Goal: Information Seeking & Learning: Compare options

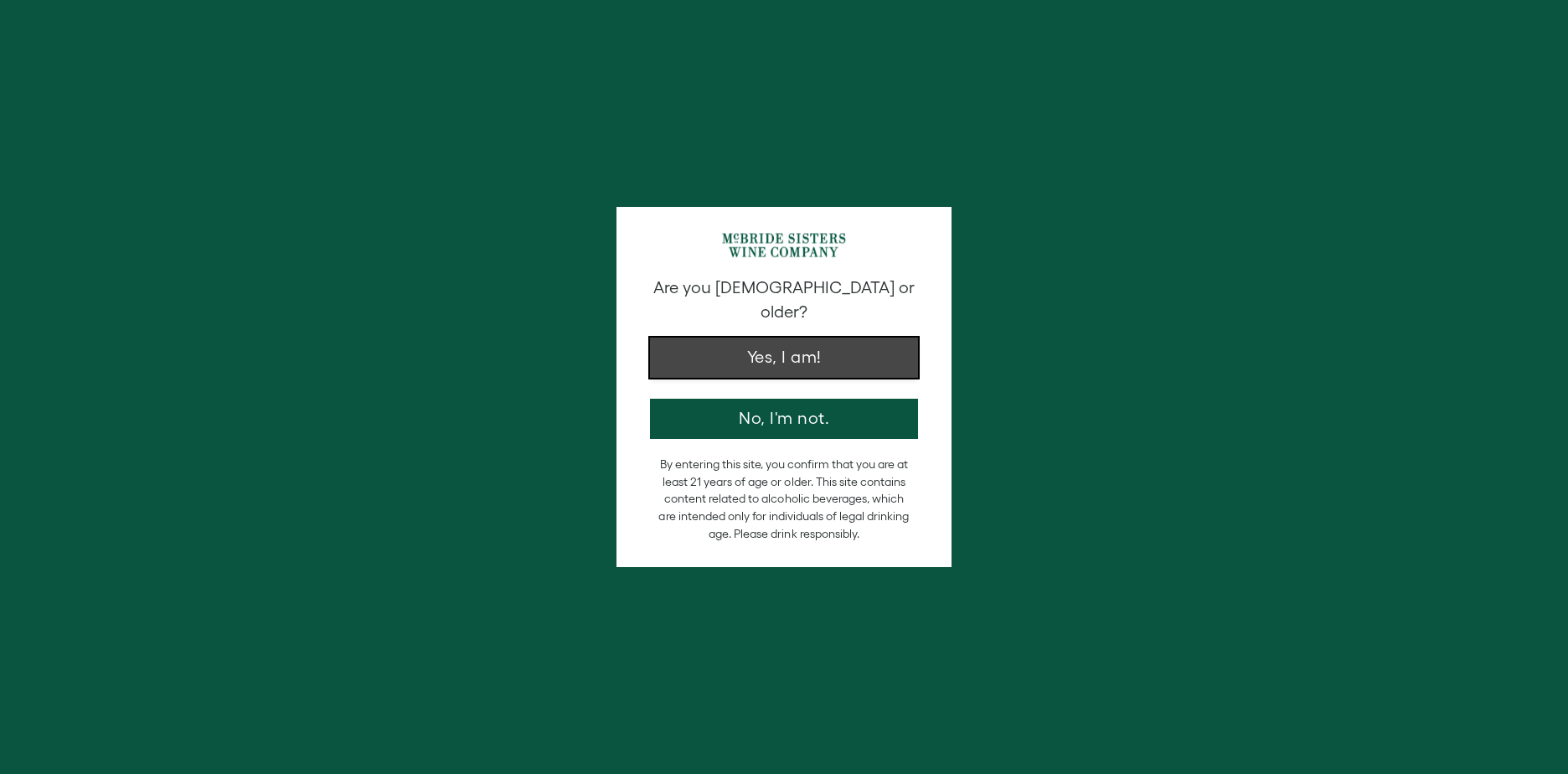
click at [822, 343] on button "Yes, I am!" at bounding box center [784, 358] width 268 height 40
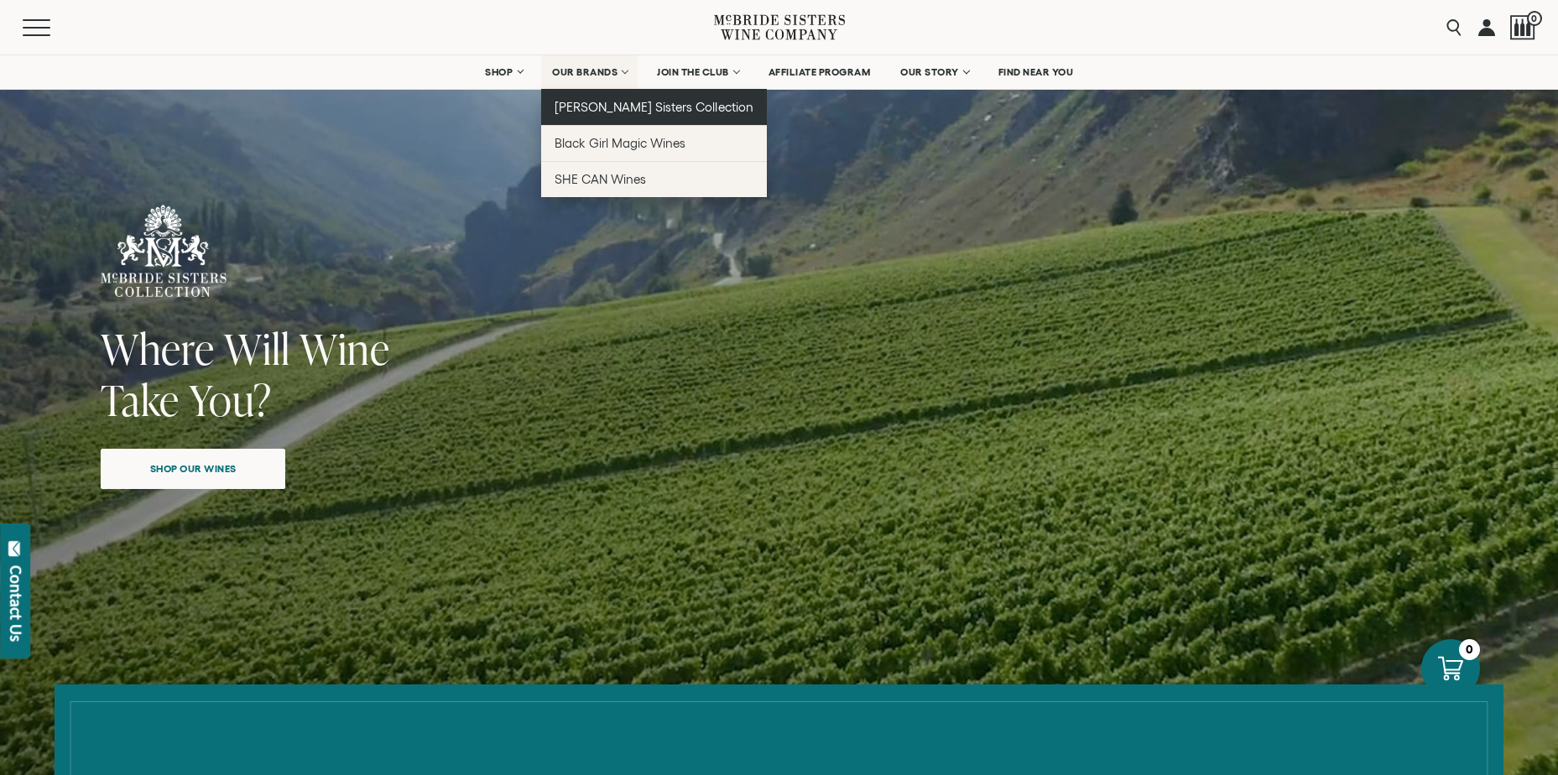
click at [611, 99] on link "[PERSON_NAME] Sisters Collection" at bounding box center [654, 107] width 226 height 36
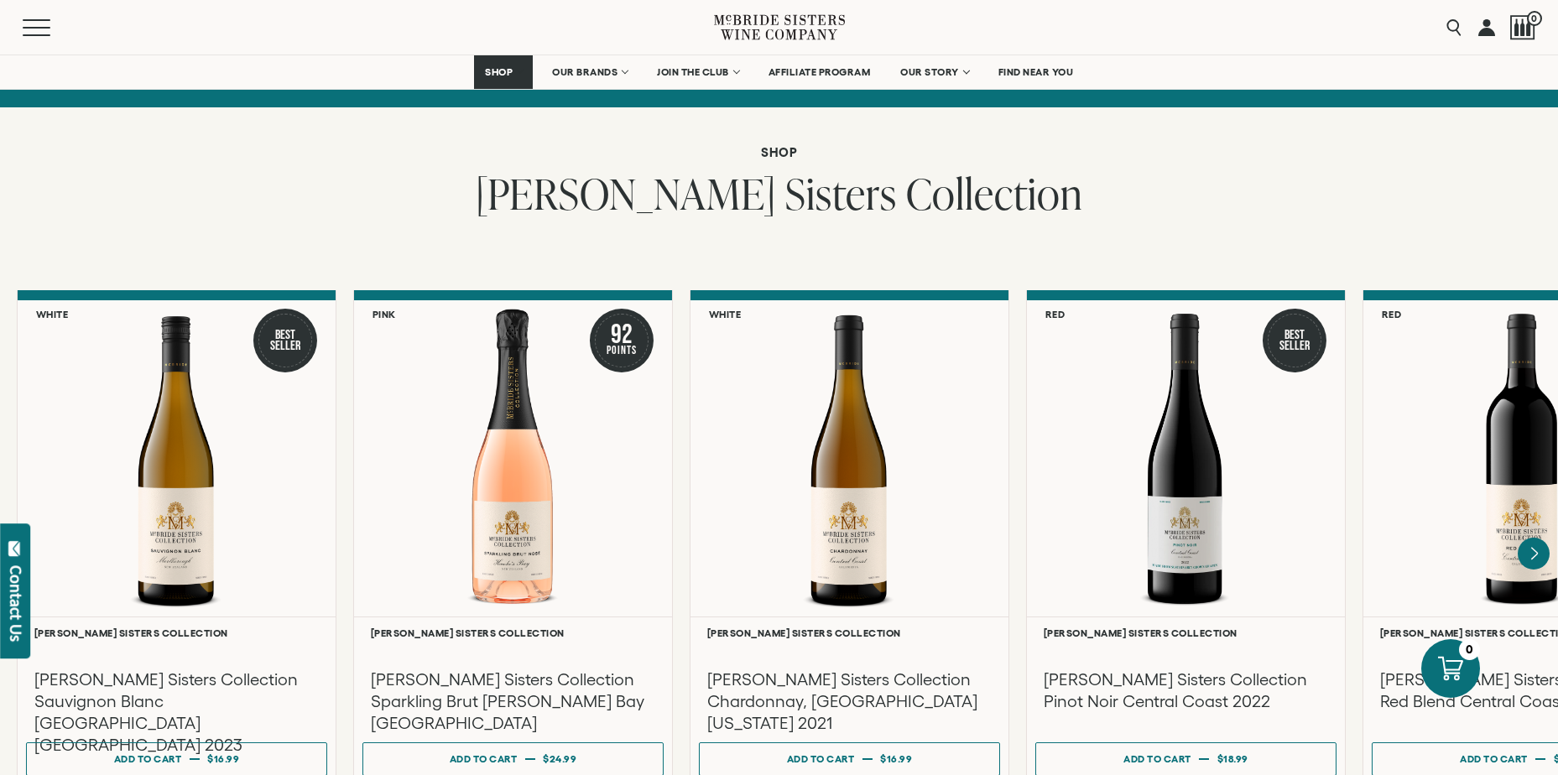
scroll to position [1258, 0]
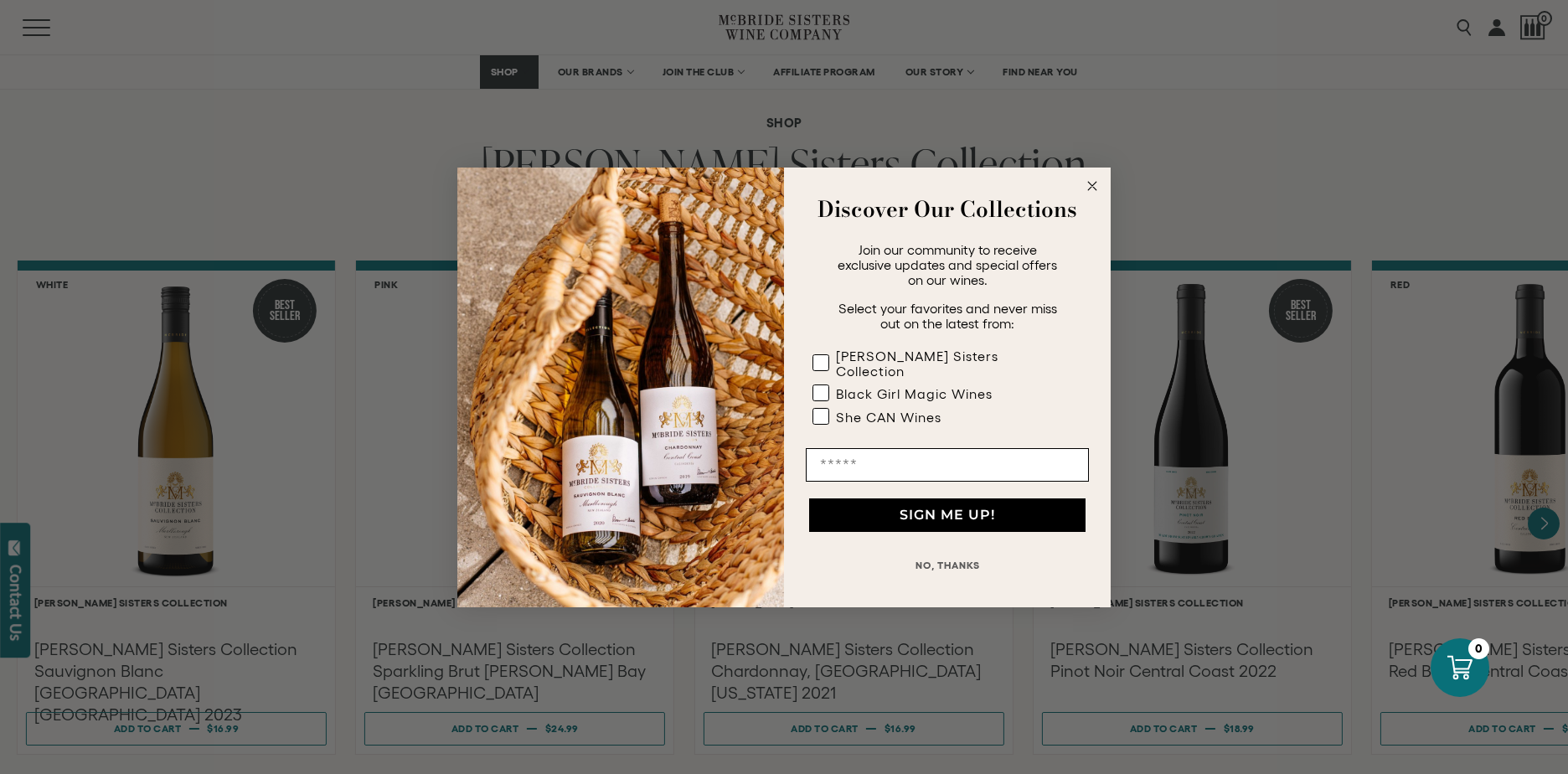
click at [1091, 195] on circle "Close dialog" at bounding box center [1093, 185] width 19 height 19
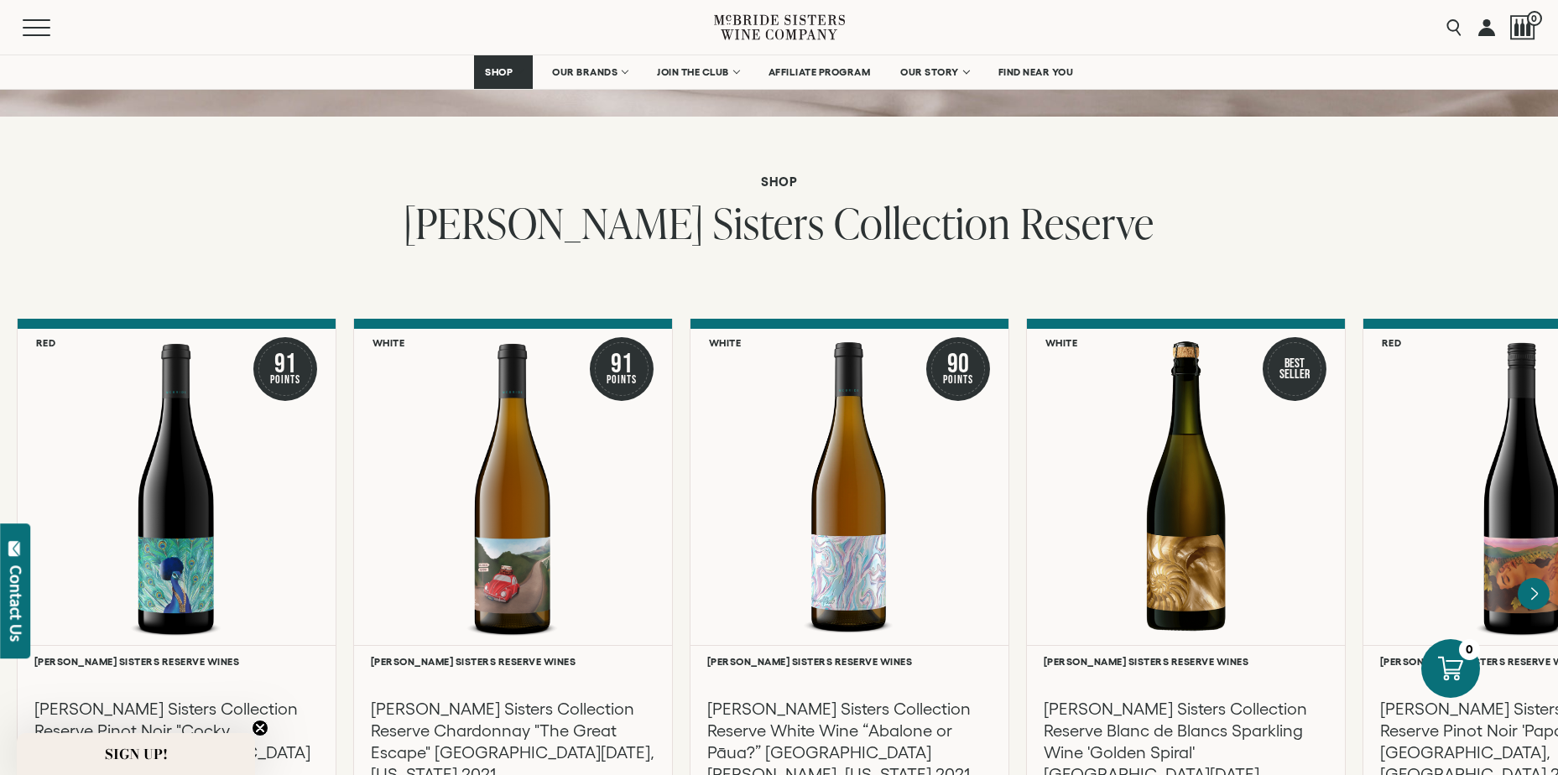
scroll to position [2605, 0]
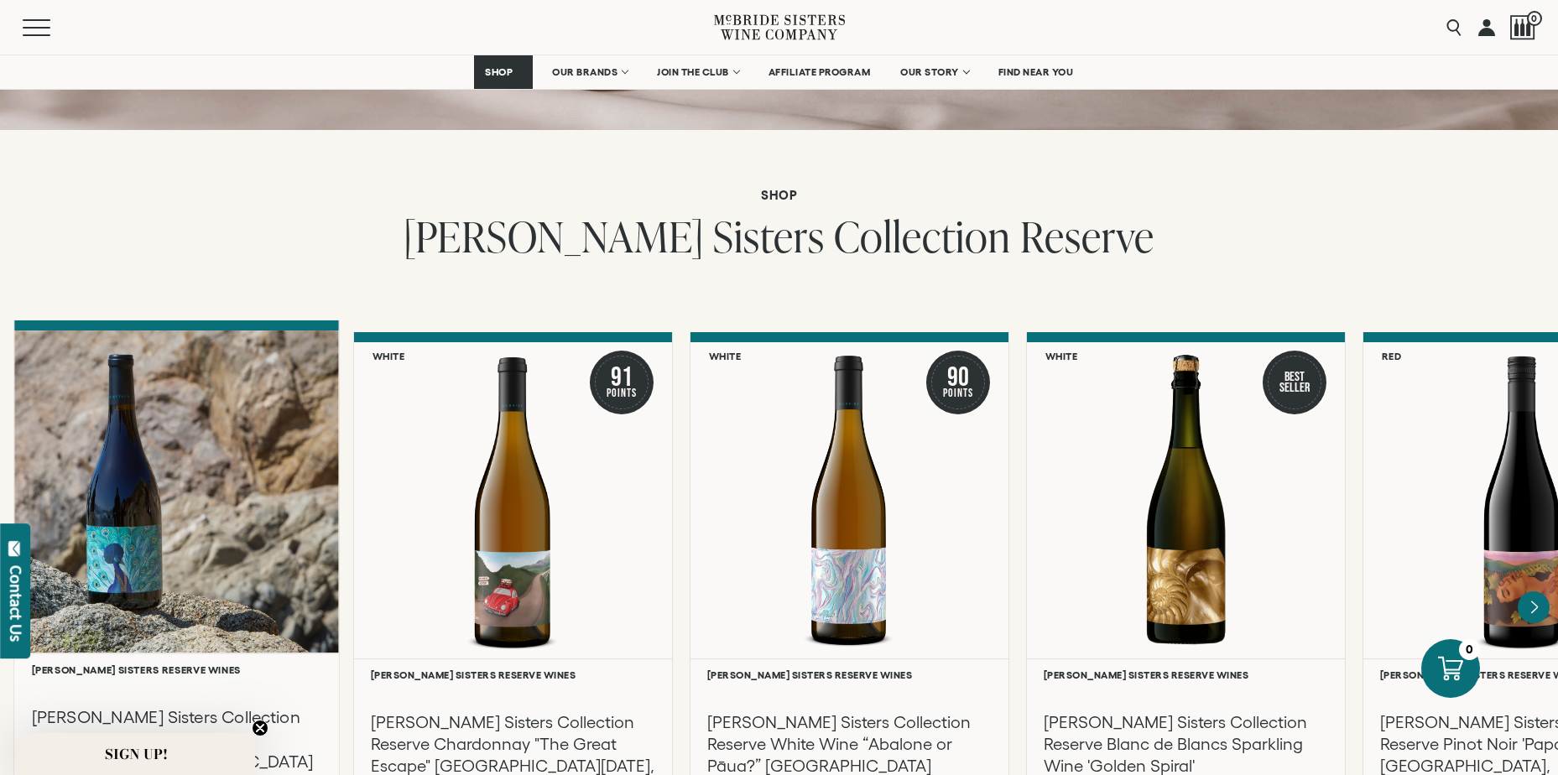
click at [222, 373] on div at bounding box center [176, 491] width 325 height 323
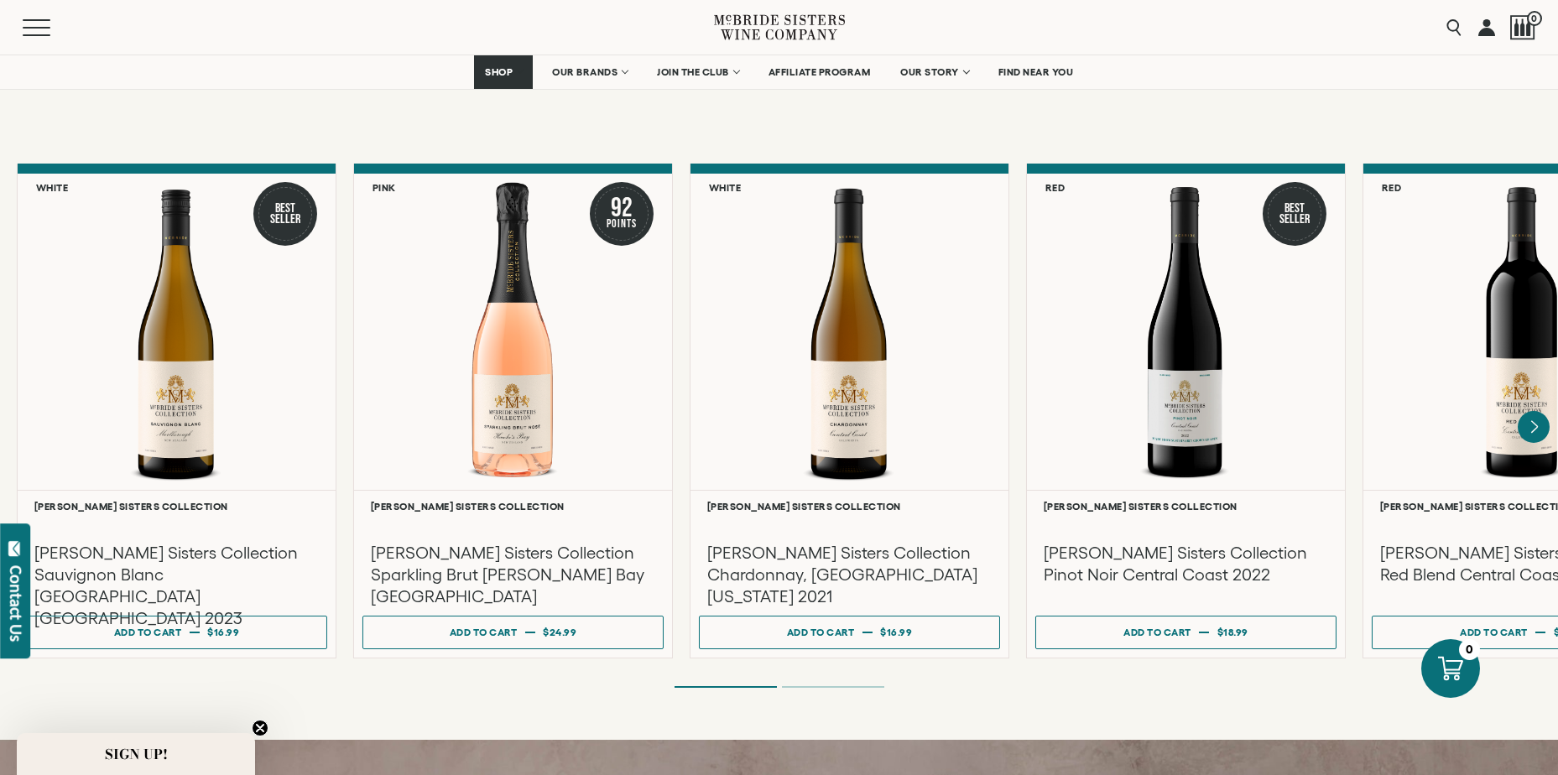
scroll to position [1347, 0]
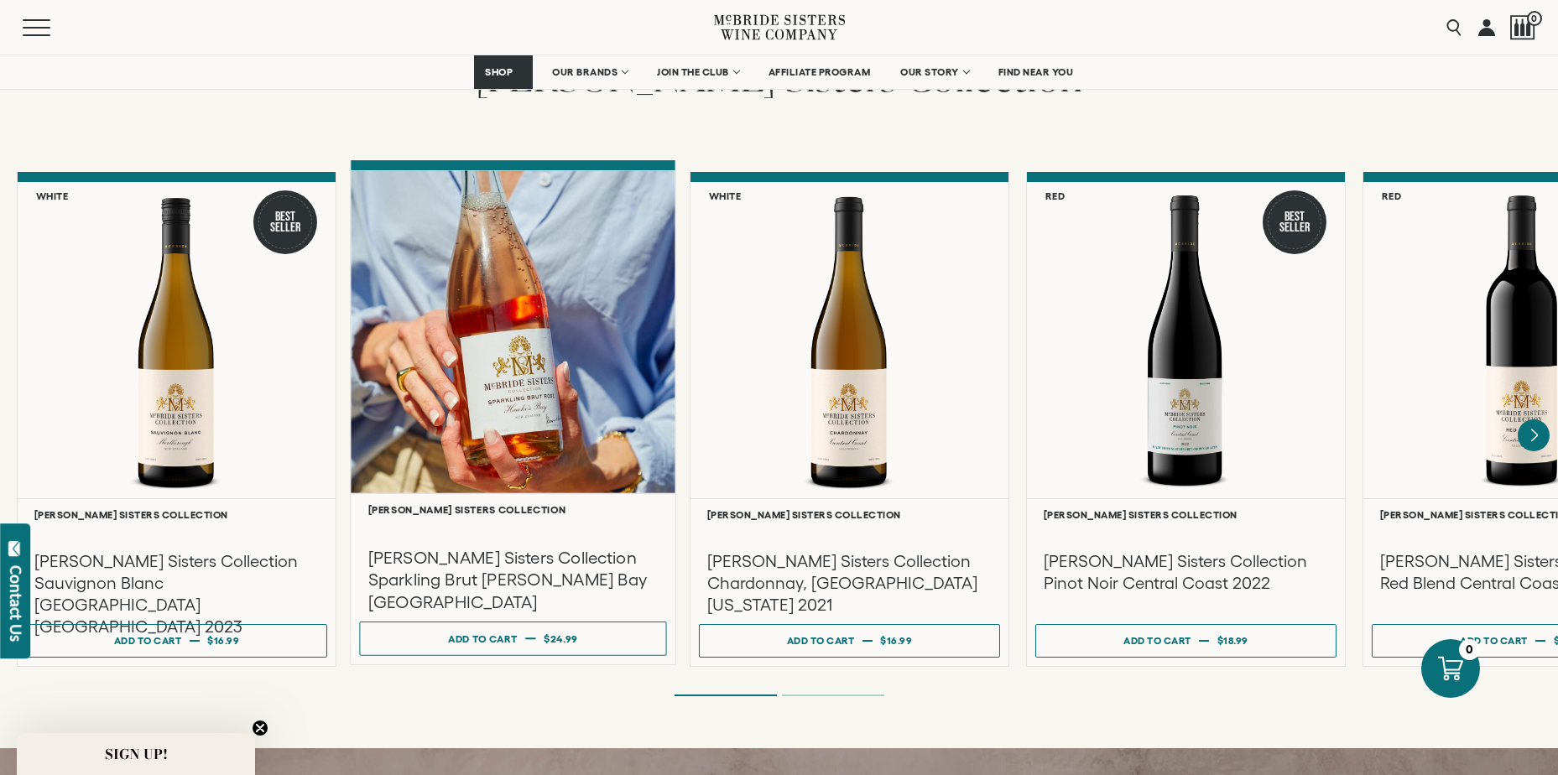
click at [585, 313] on div at bounding box center [513, 331] width 325 height 323
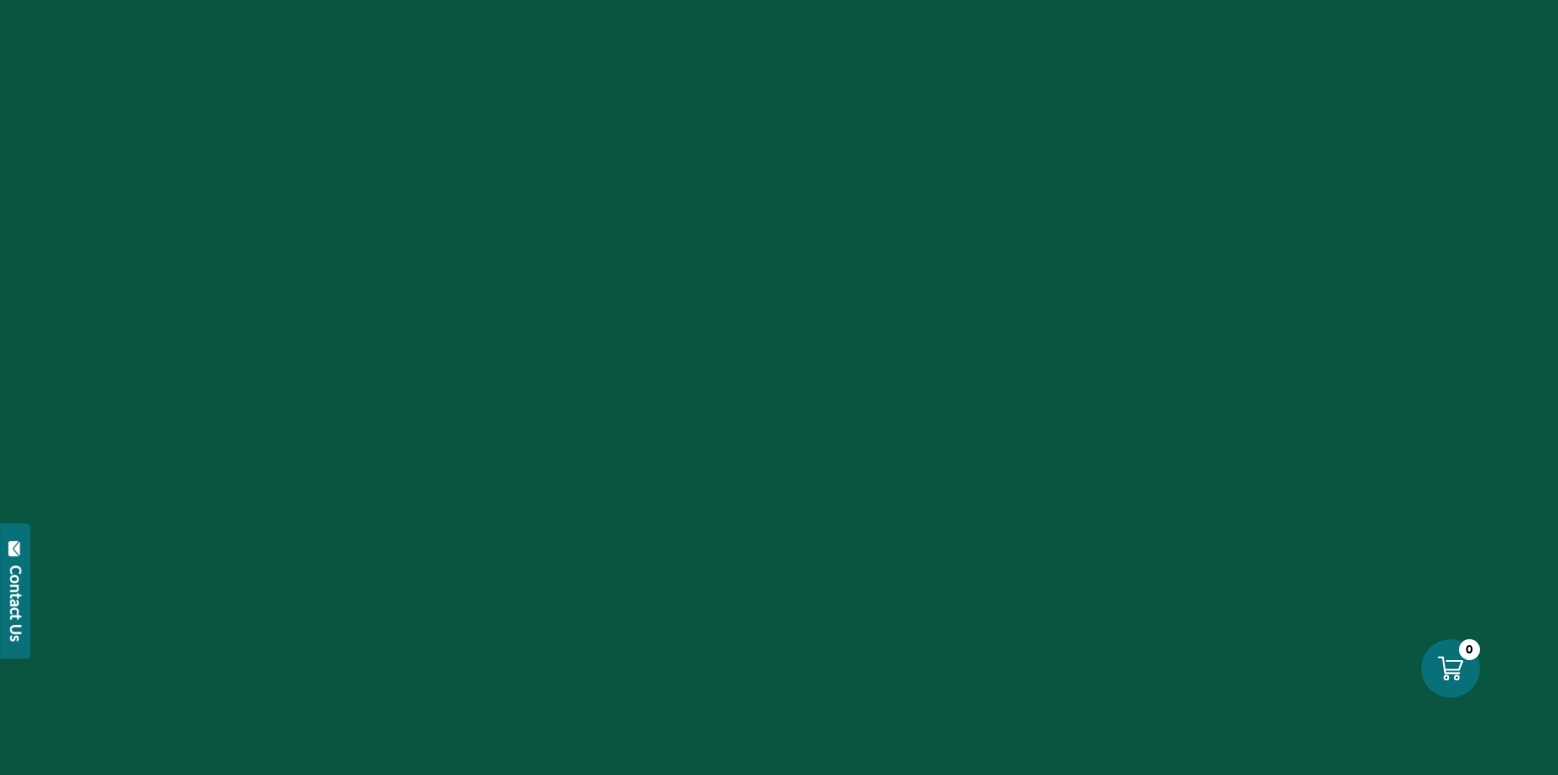
scroll to position [1347, 0]
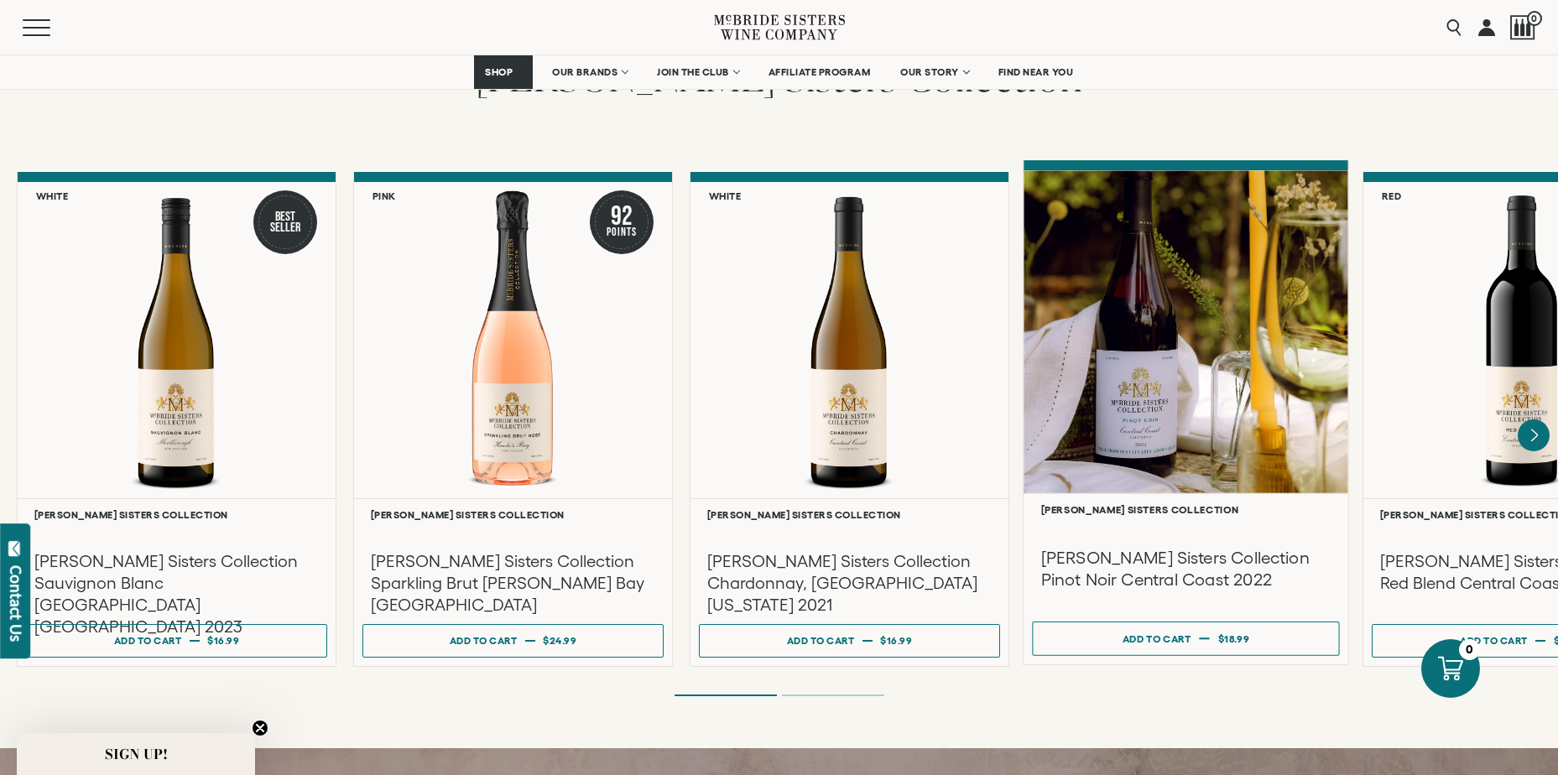
click at [1201, 328] on div at bounding box center [1185, 331] width 325 height 323
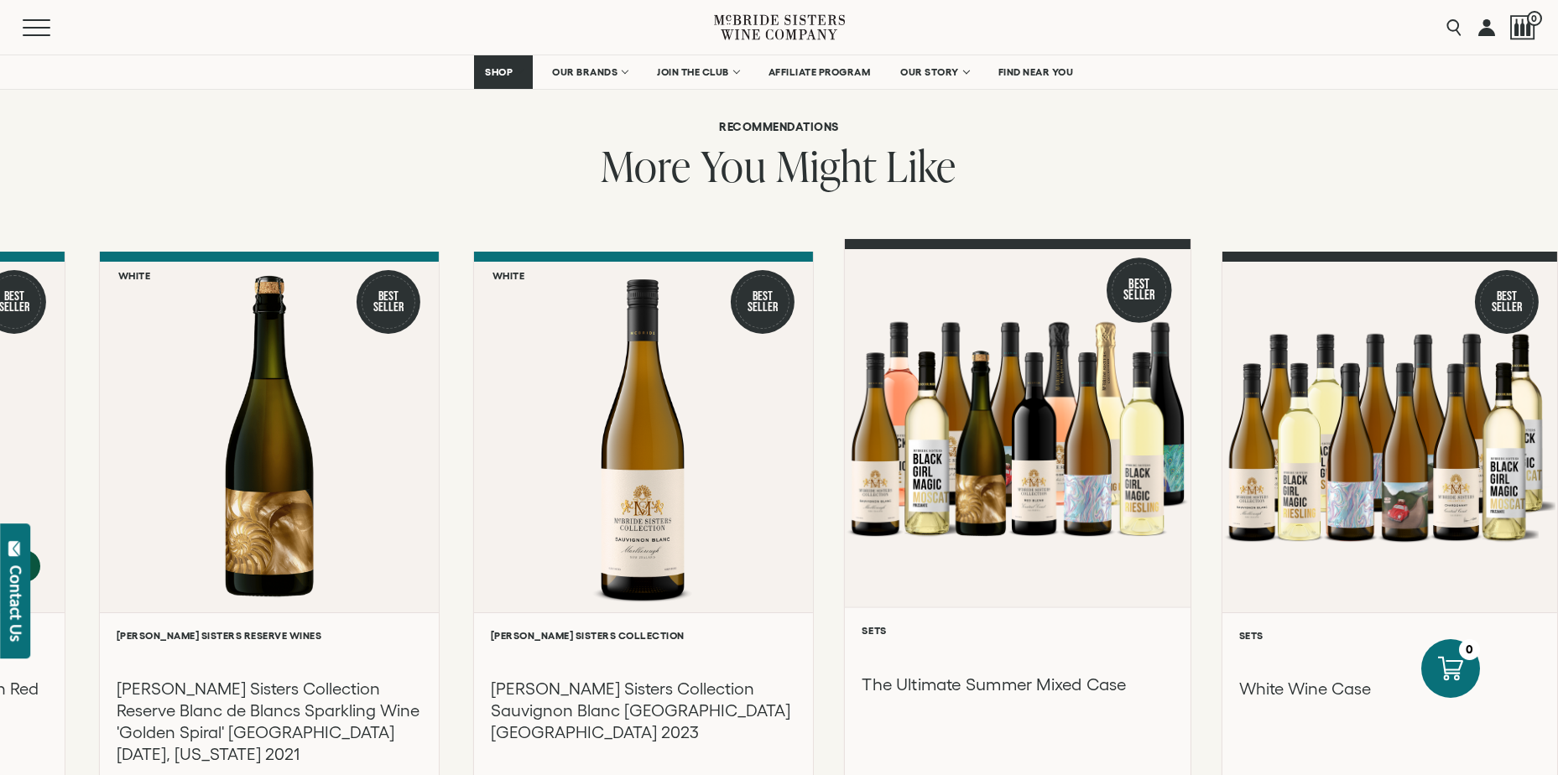
scroll to position [2013, 0]
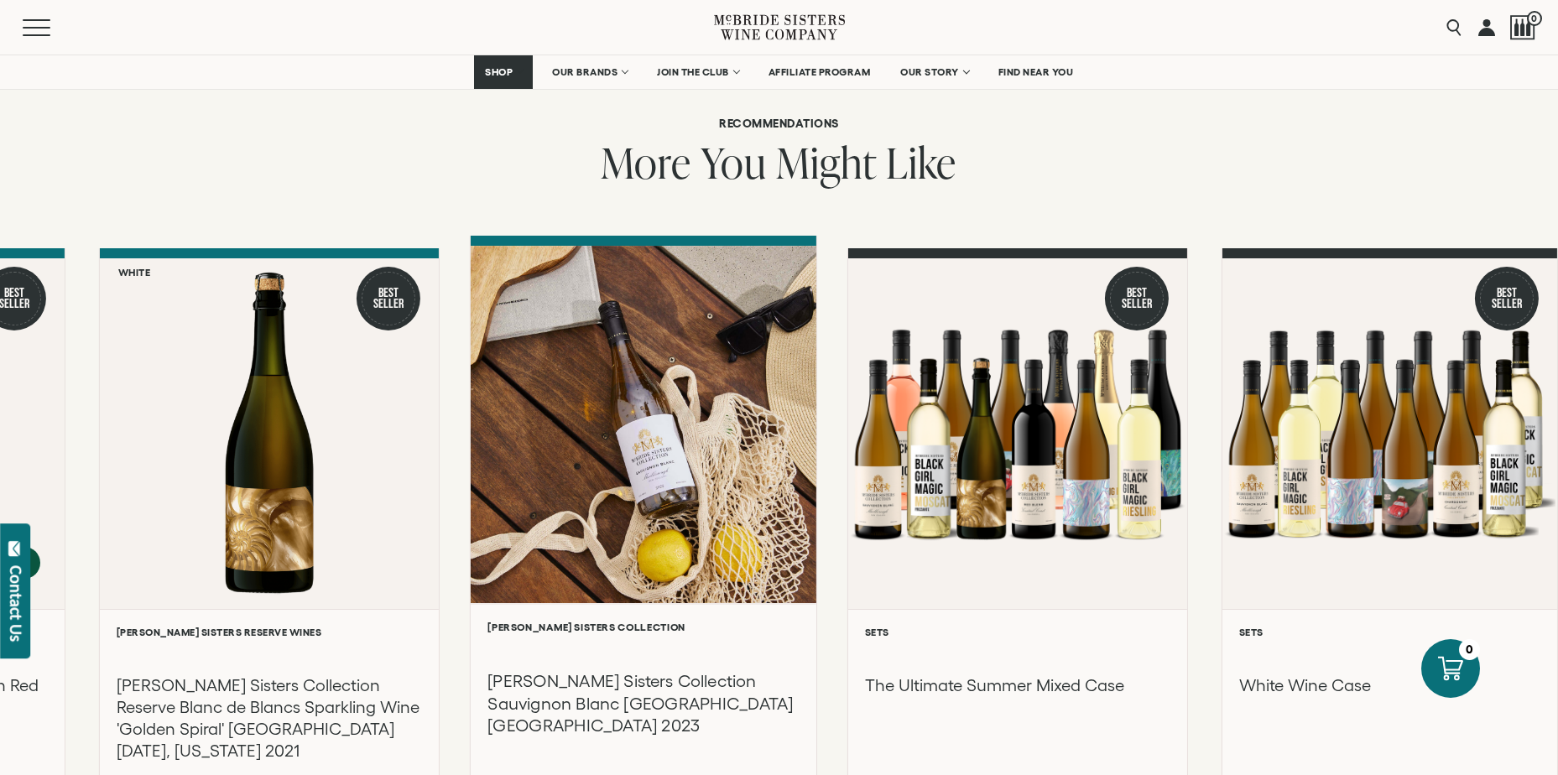
click at [626, 433] on div at bounding box center [644, 424] width 346 height 357
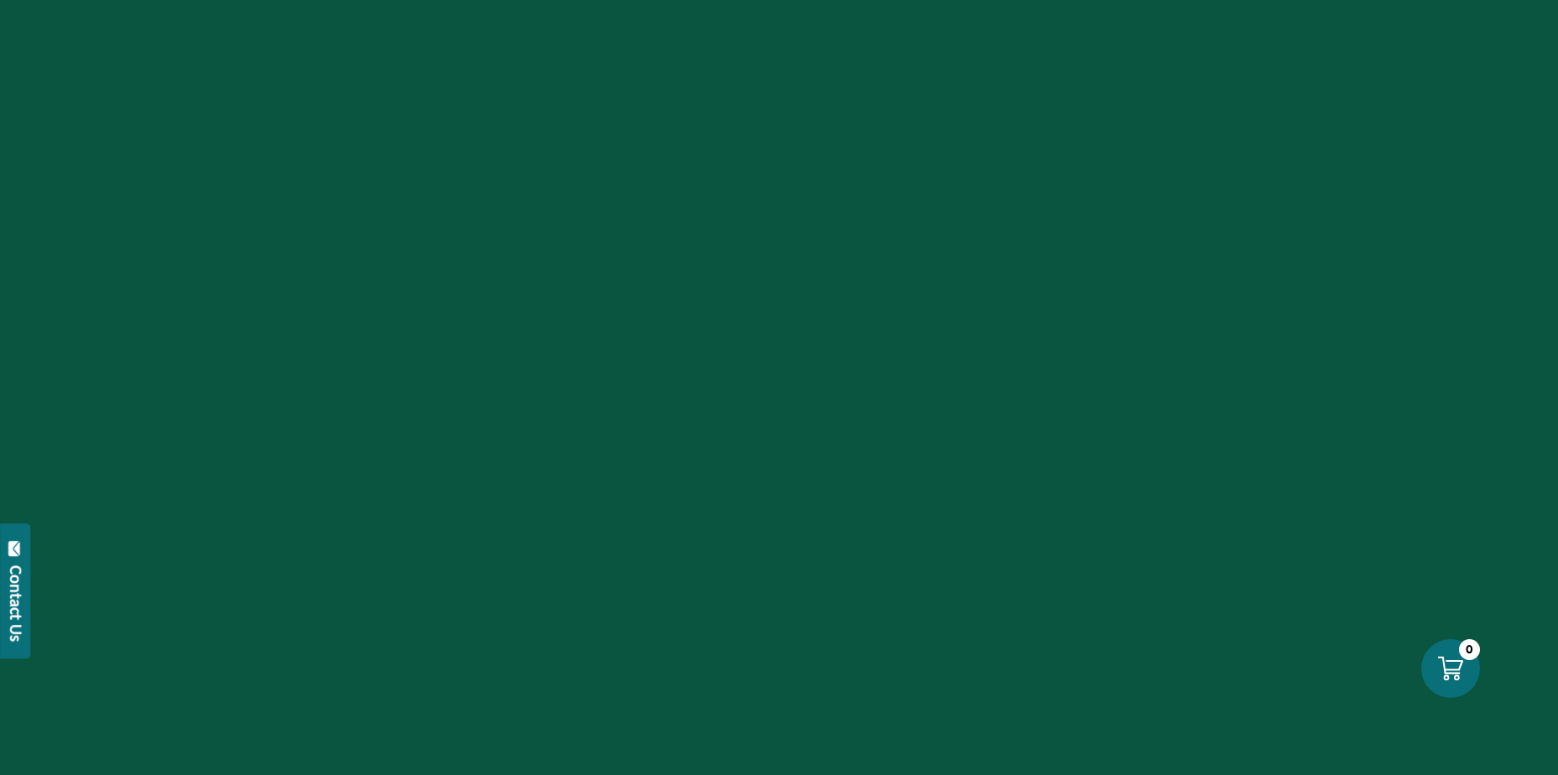
scroll to position [1347, 0]
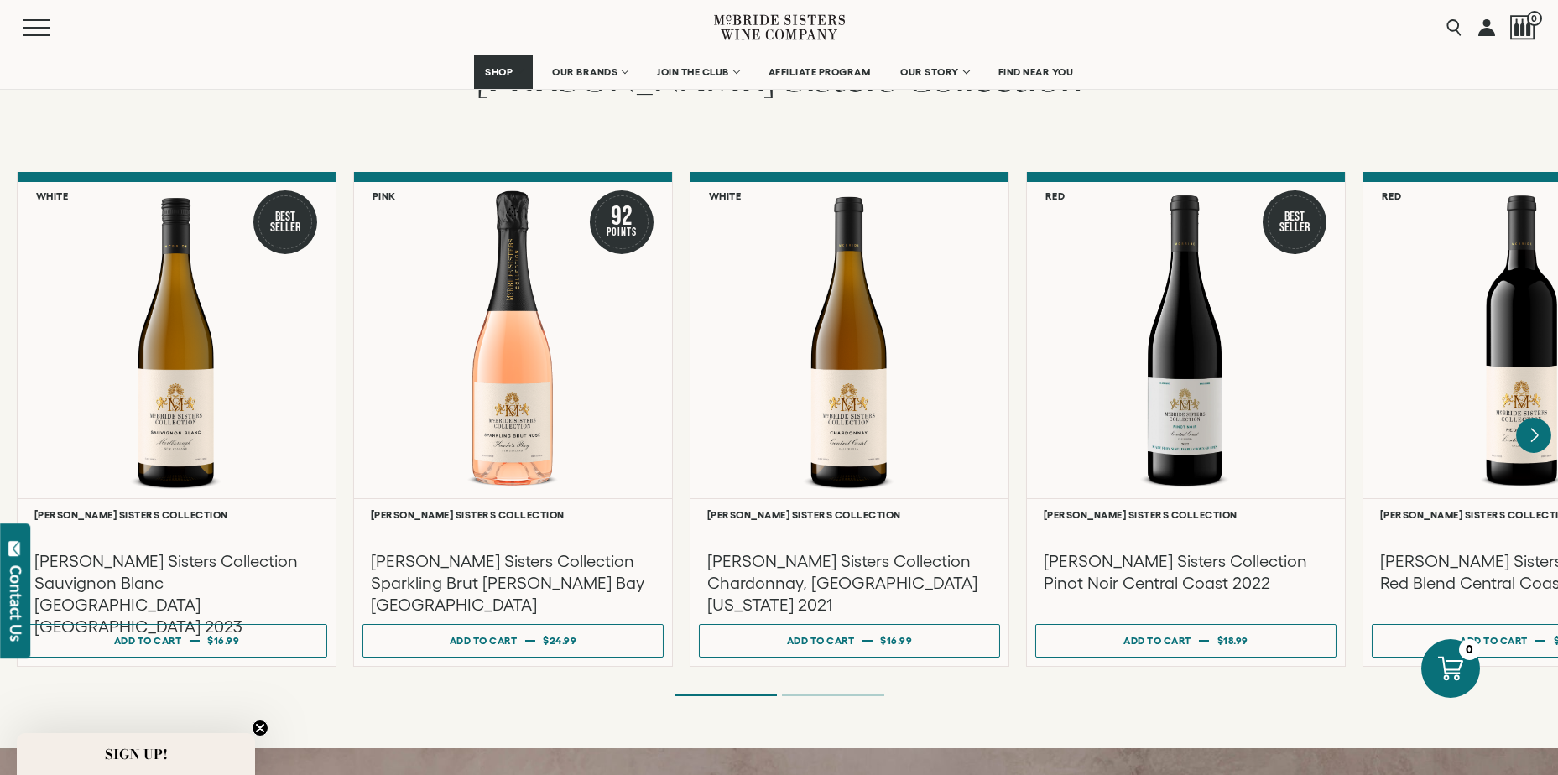
click at [1539, 427] on icon "Next" at bounding box center [1533, 435] width 35 height 35
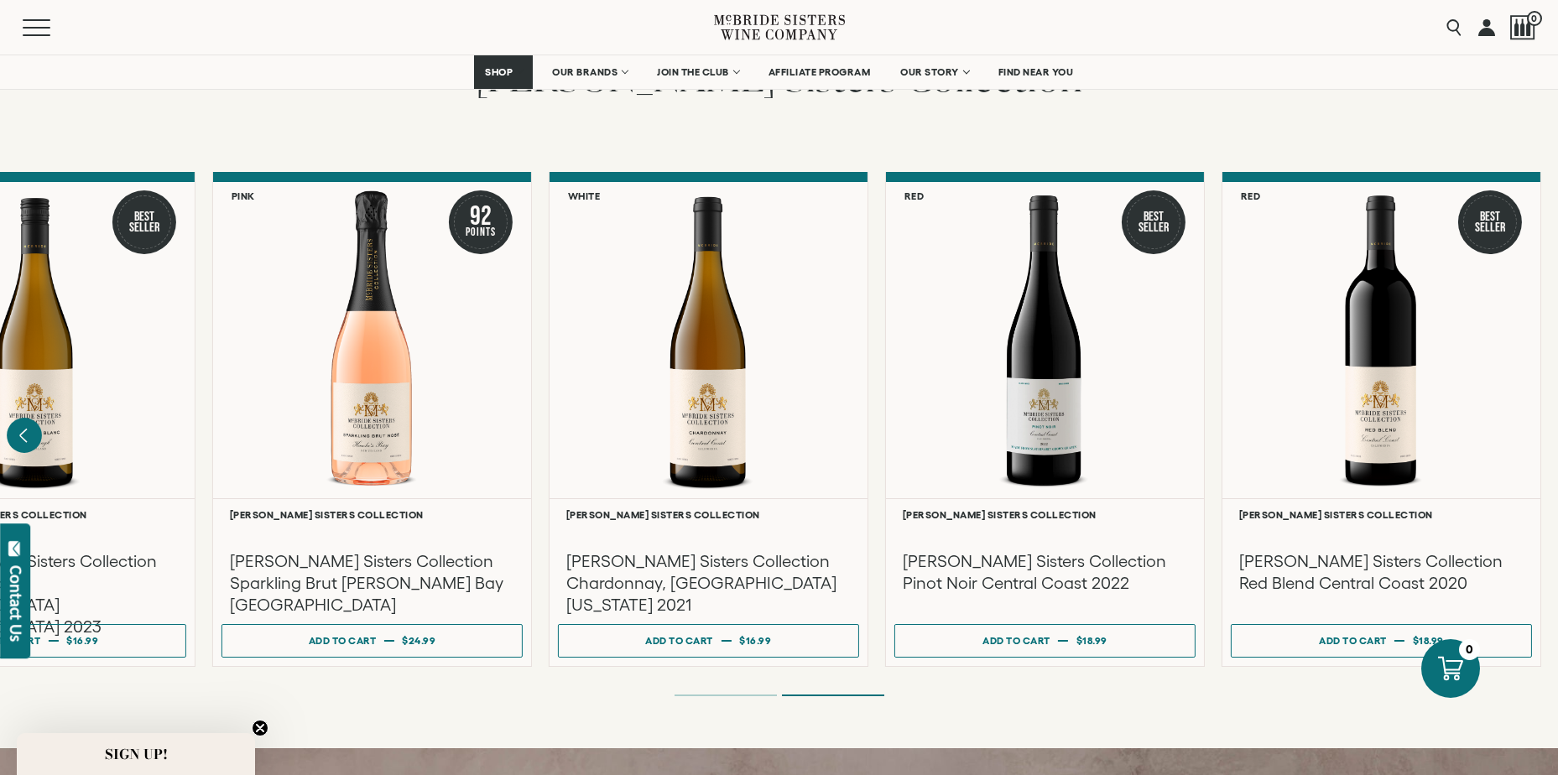
click at [19, 418] on icon "Previous" at bounding box center [24, 435] width 35 height 35
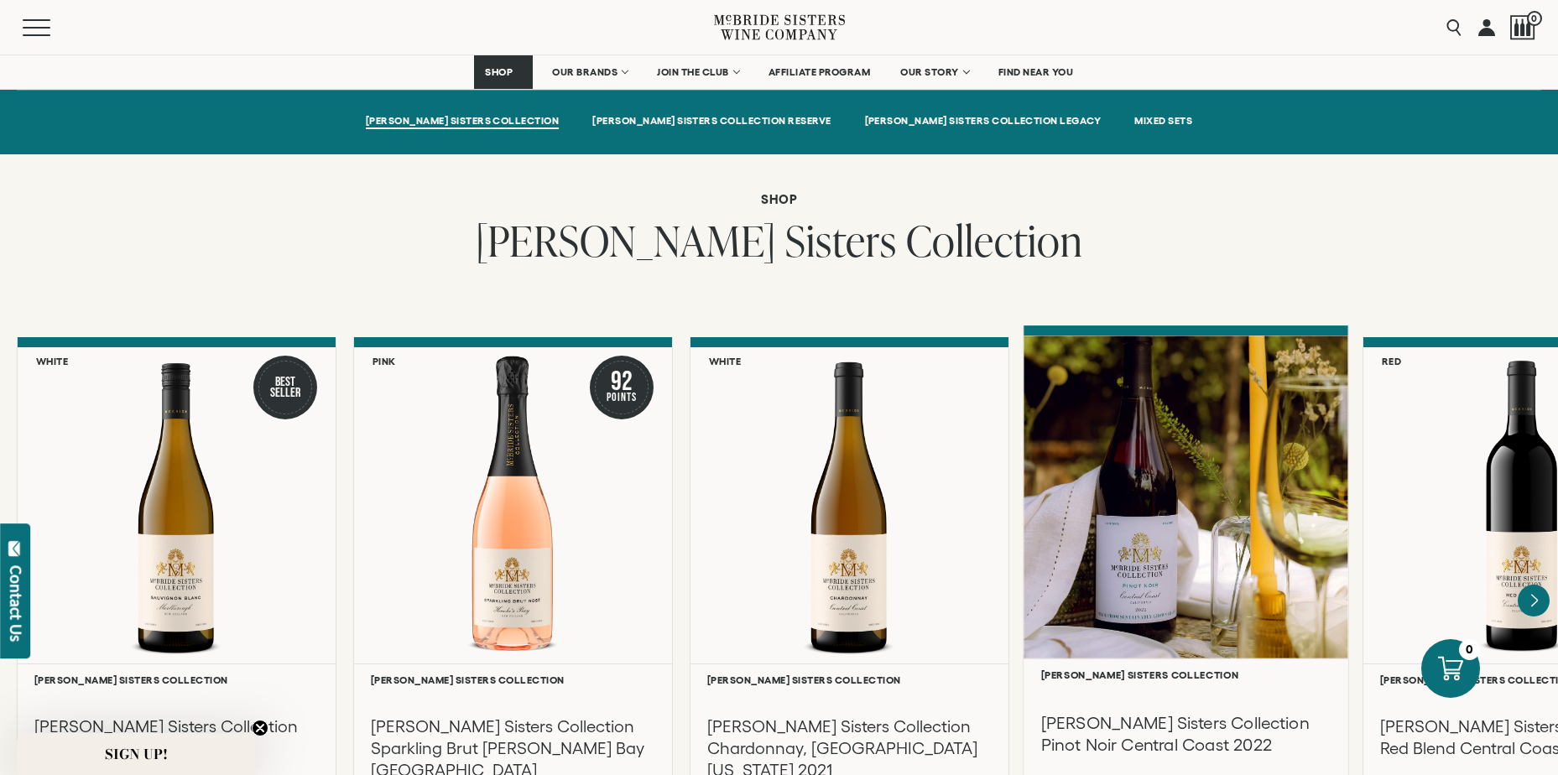
scroll to position [1174, 0]
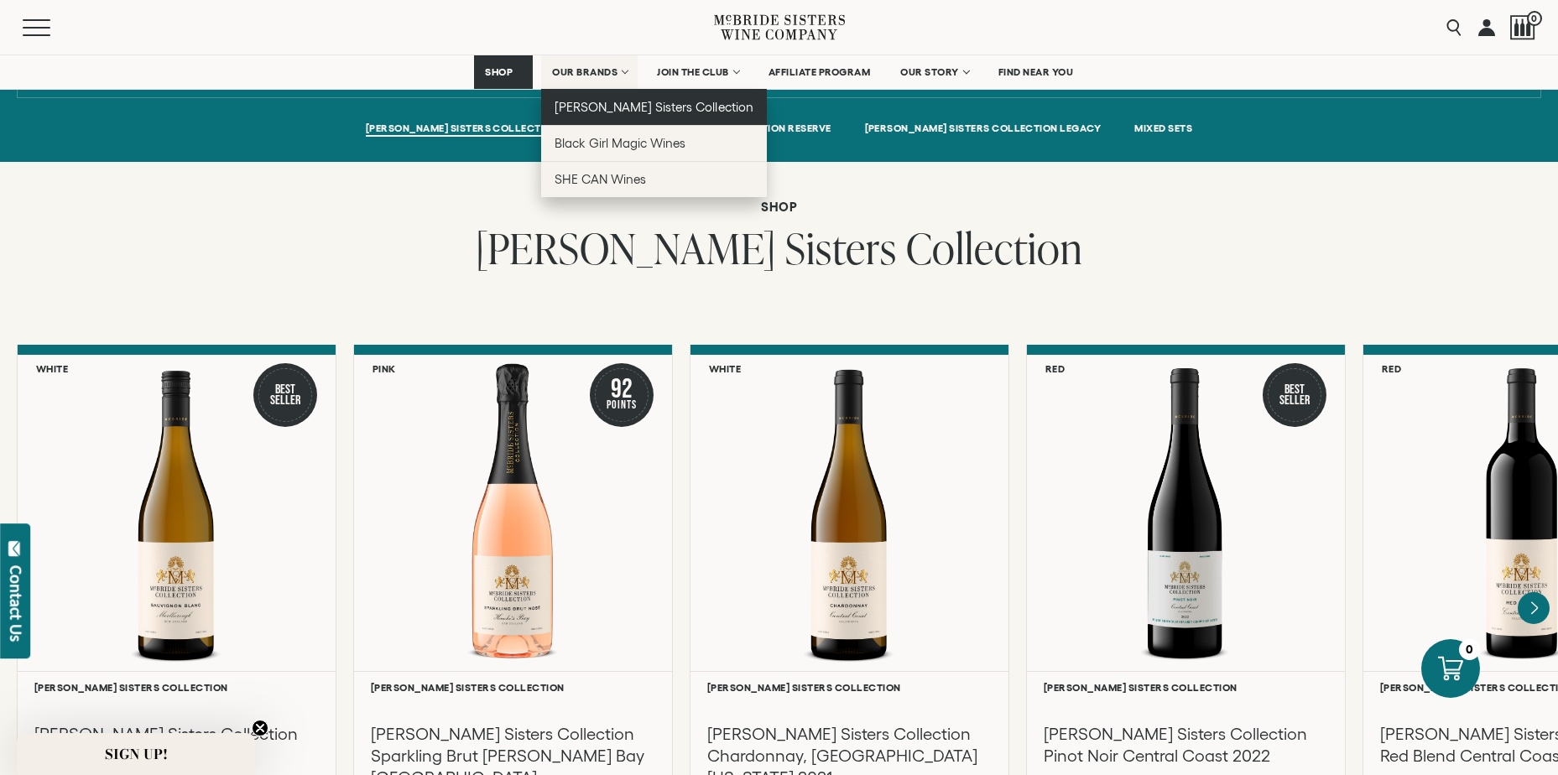
click at [590, 105] on span "[PERSON_NAME] Sisters Collection" at bounding box center [653, 107] width 199 height 14
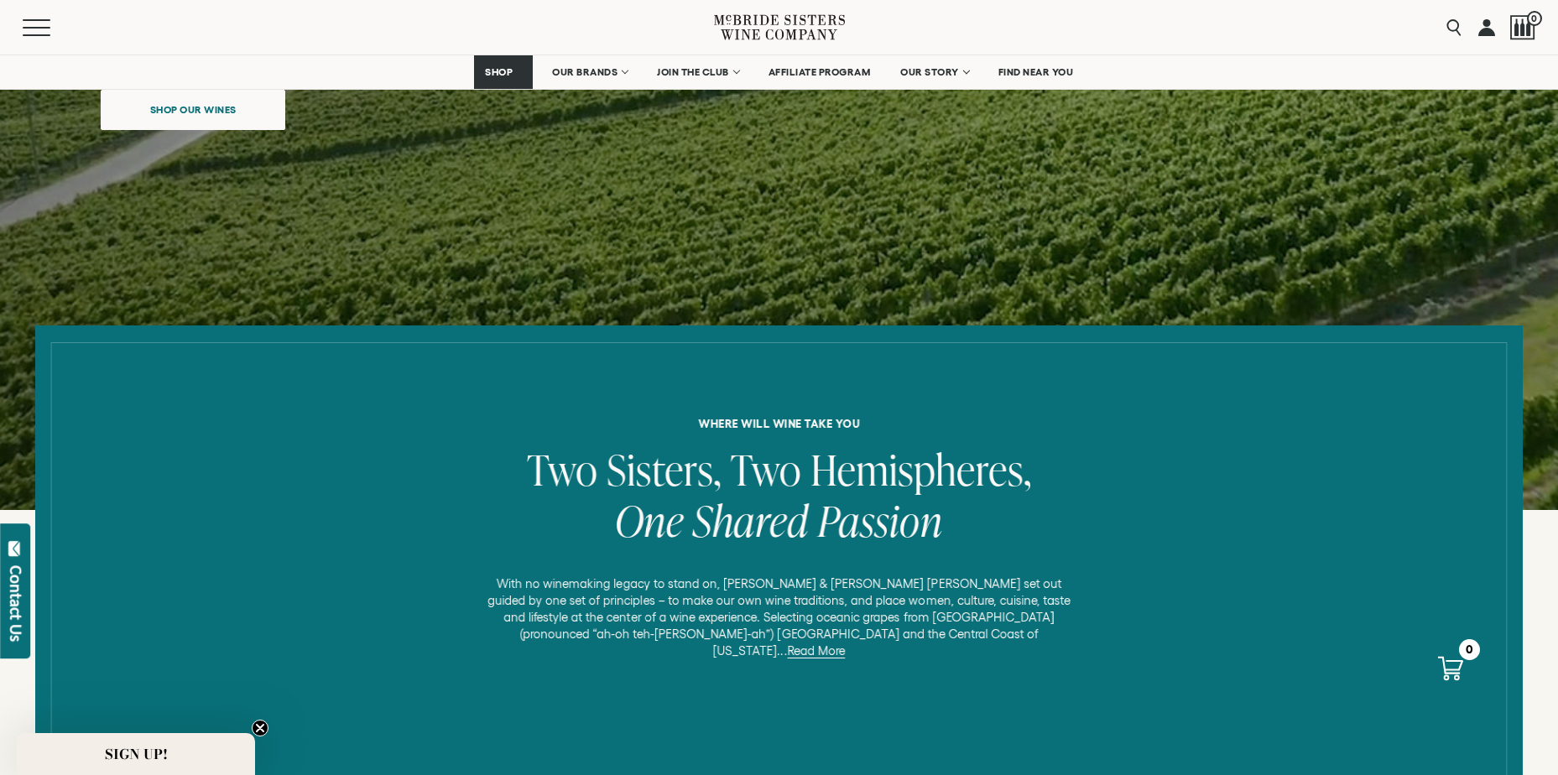
scroll to position [755, 0]
